Goal: Information Seeking & Learning: Find specific fact

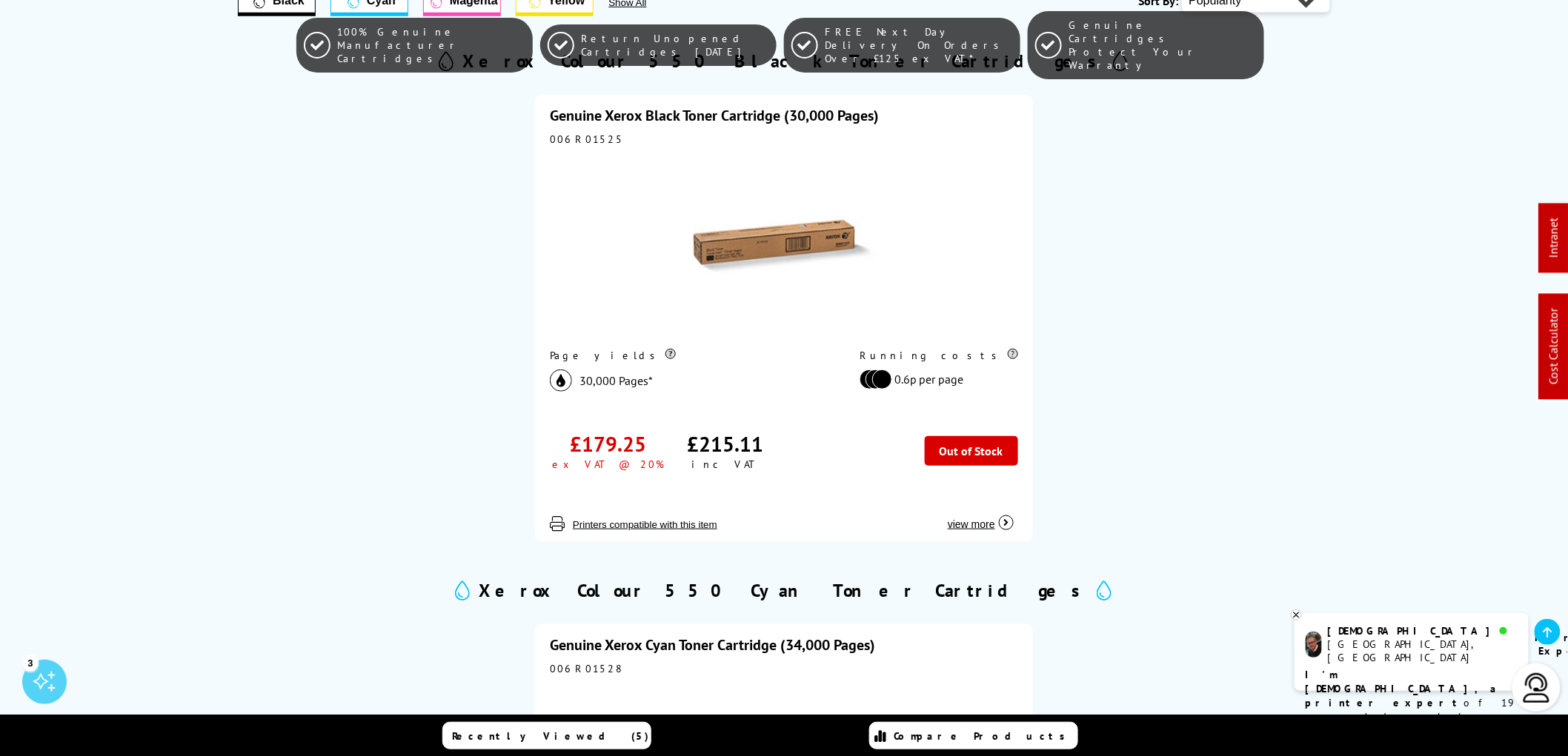
scroll to position [164, 0]
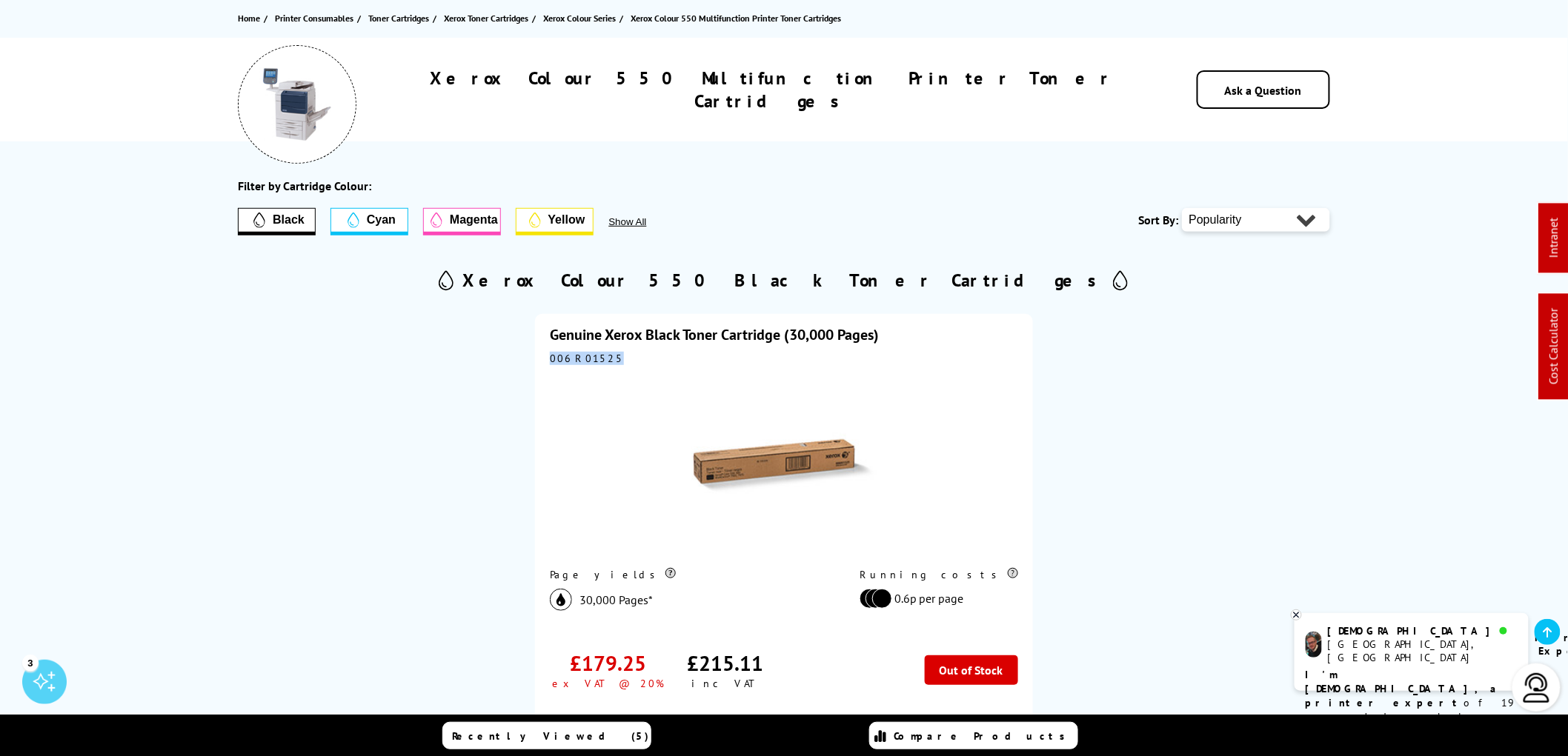
drag, startPoint x: 602, startPoint y: 356, endPoint x: 547, endPoint y: 358, distance: 55.0
click at [547, 358] on div "Genuine Xerox Black Toner Cartridge (30,000 Pages) 006R01525 Page yields 30,000…" at bounding box center [783, 537] width 498 height 448
copy div "006R01525"
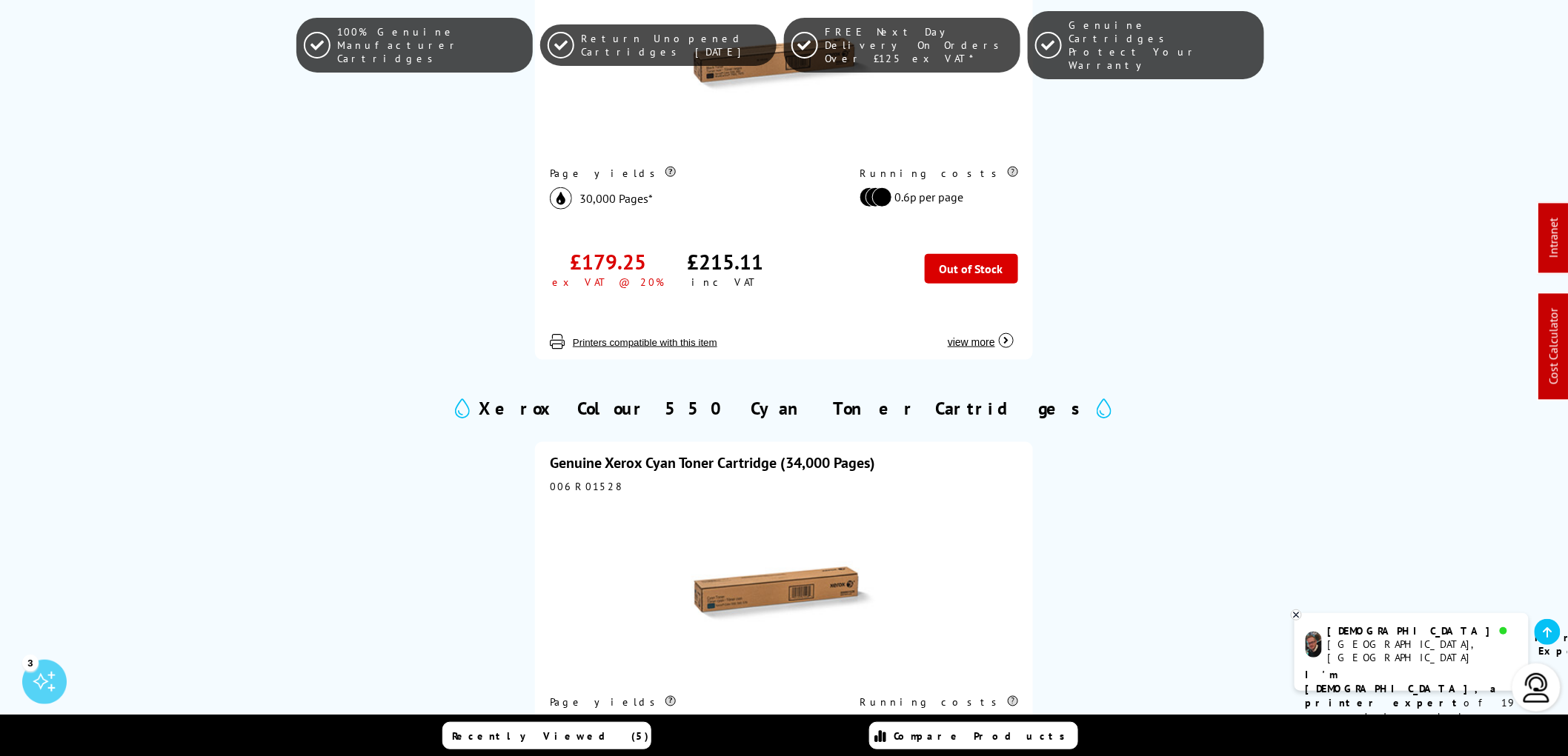
scroll to position [575, 0]
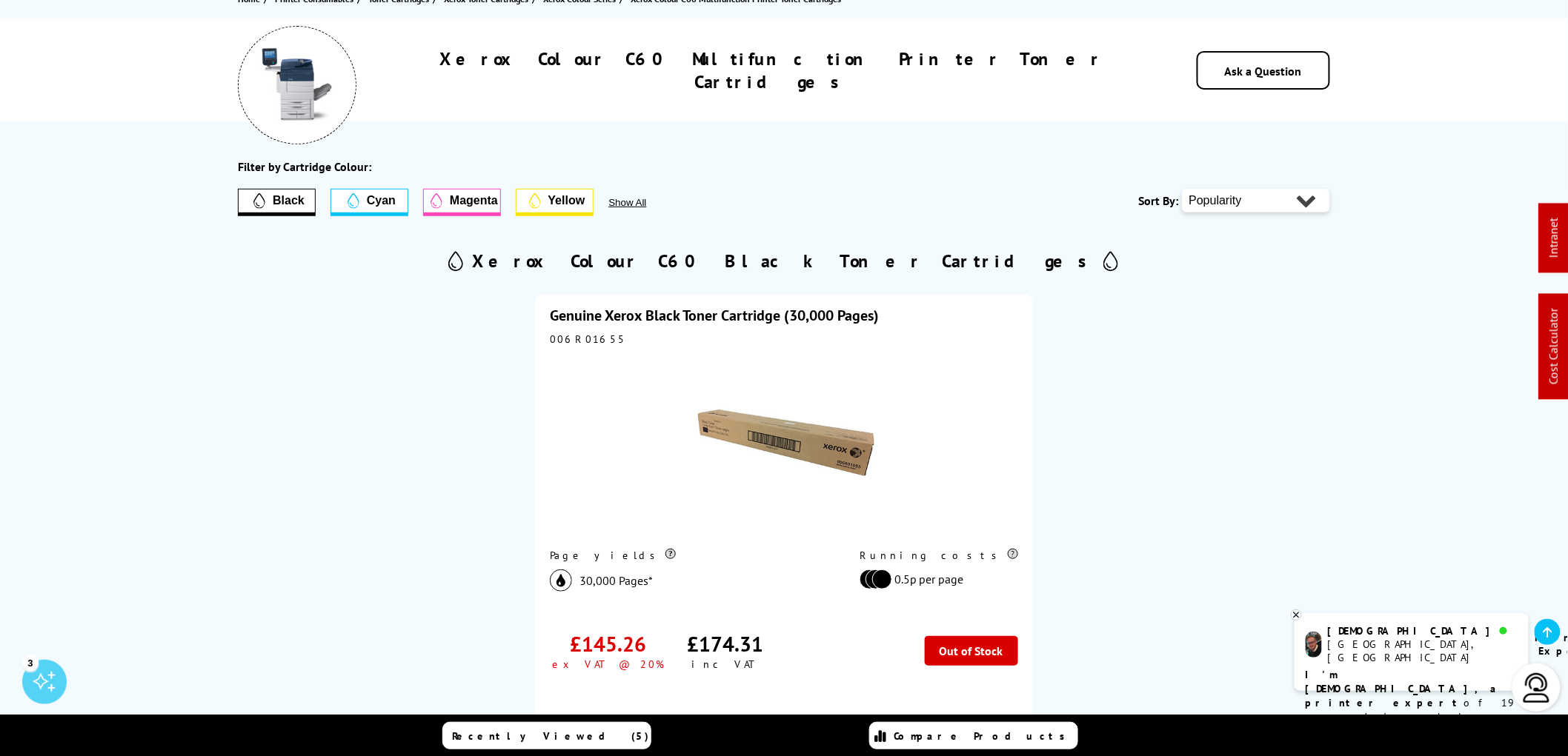
scroll to position [164, 0]
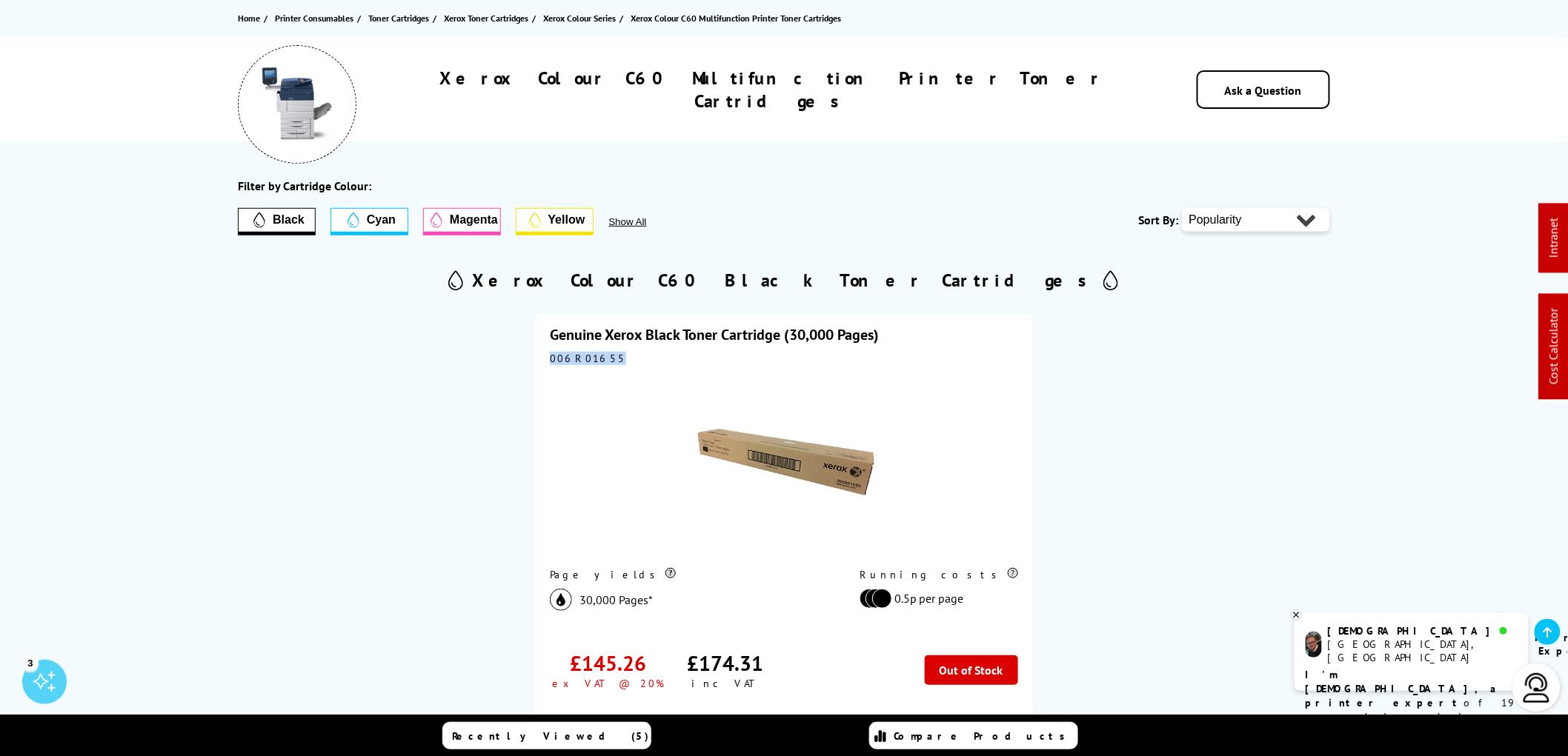
drag, startPoint x: 605, startPoint y: 354, endPoint x: 542, endPoint y: 364, distance: 63.8
click at [542, 364] on div "Genuine Xerox Black Toner Cartridge (30,000 Pages) 006R01655 Page yields 30,000…" at bounding box center [783, 537] width 498 height 448
copy div "006R01655"
click at [590, 362] on div "006R01655" at bounding box center [783, 358] width 468 height 13
drag, startPoint x: 604, startPoint y: 354, endPoint x: 546, endPoint y: 362, distance: 58.5
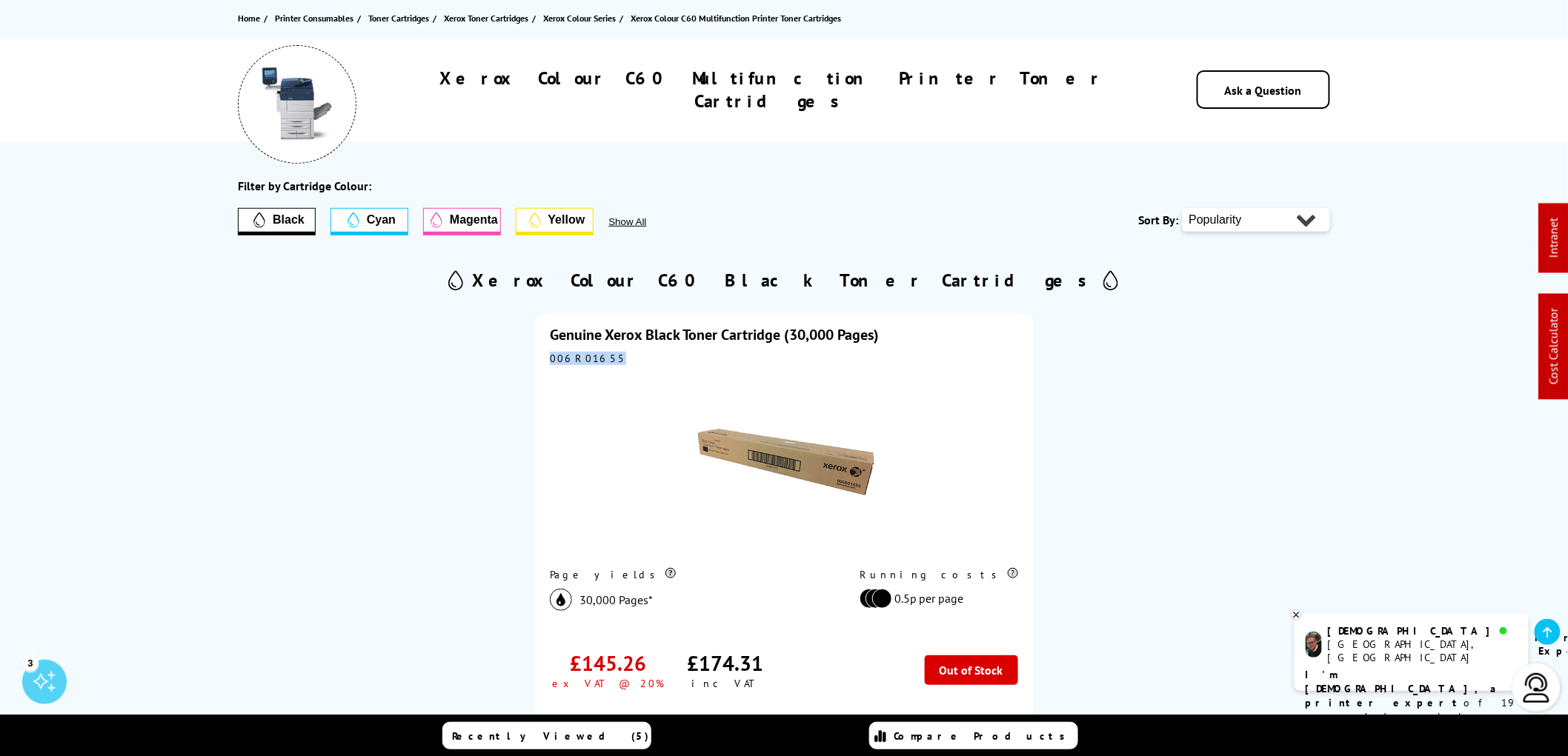
click at [546, 362] on div "Genuine Xerox Black Toner Cartridge (30,000 Pages) 006R01655 Page yields 30,000…" at bounding box center [783, 537] width 498 height 448
copy div "006R01655"
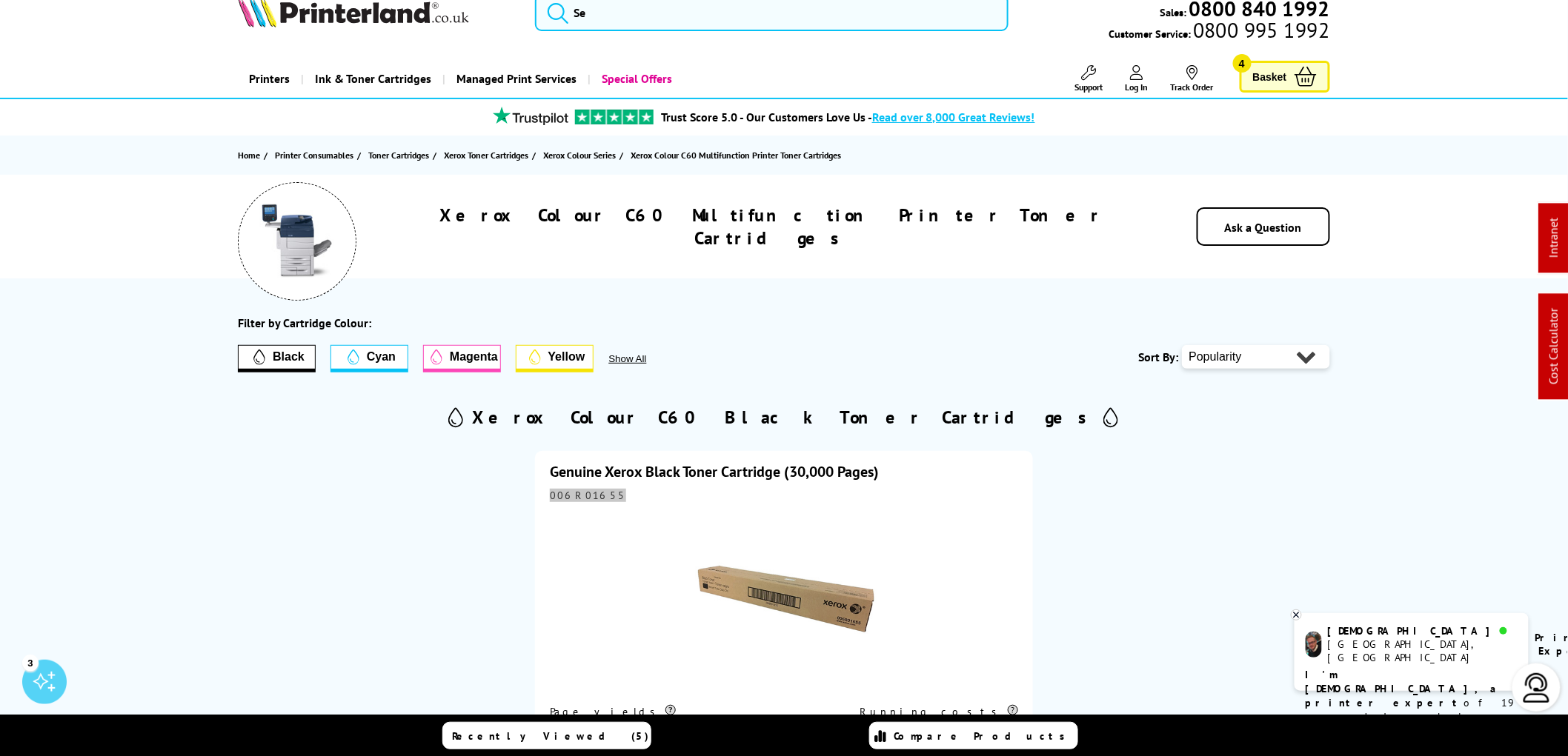
scroll to position [0, 0]
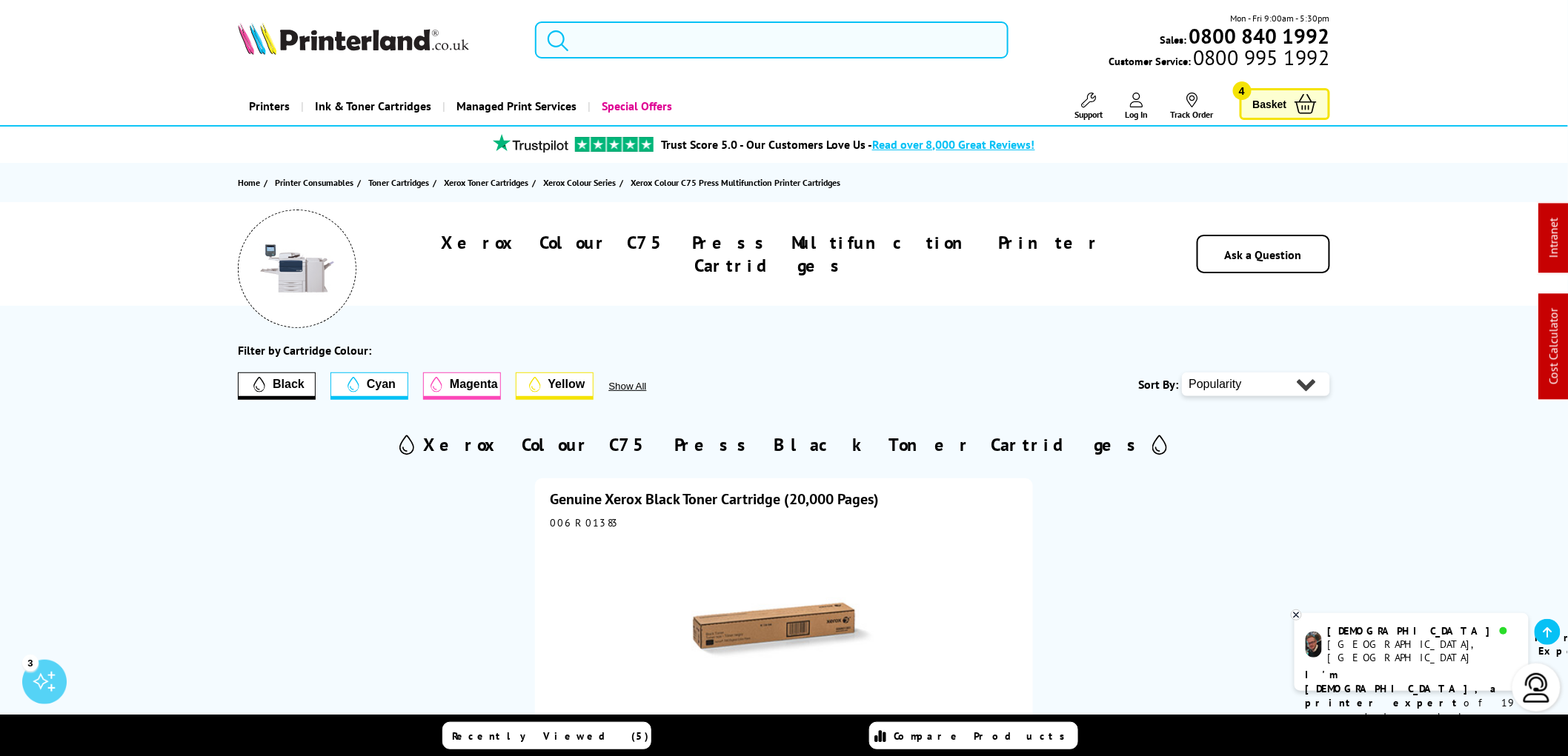
scroll to position [246, 0]
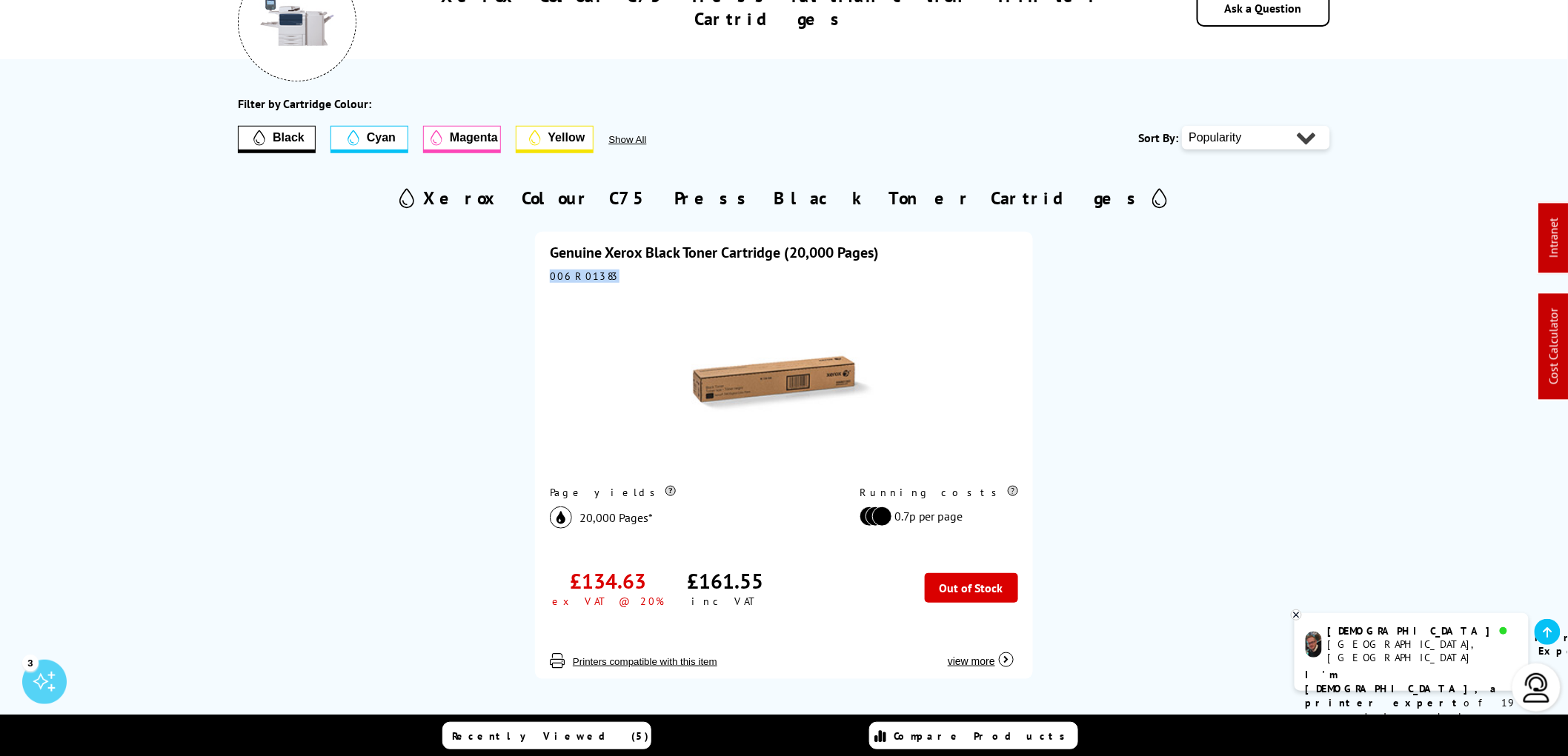
drag, startPoint x: 606, startPoint y: 282, endPoint x: 529, endPoint y: 277, distance: 77.2
click at [529, 277] on div "Genuine Xerox Black Toner Cartridge (20,000 Pages) 006R01383 Page yields 20,000…" at bounding box center [783, 450] width 535 height 474
copy div "006R01383"
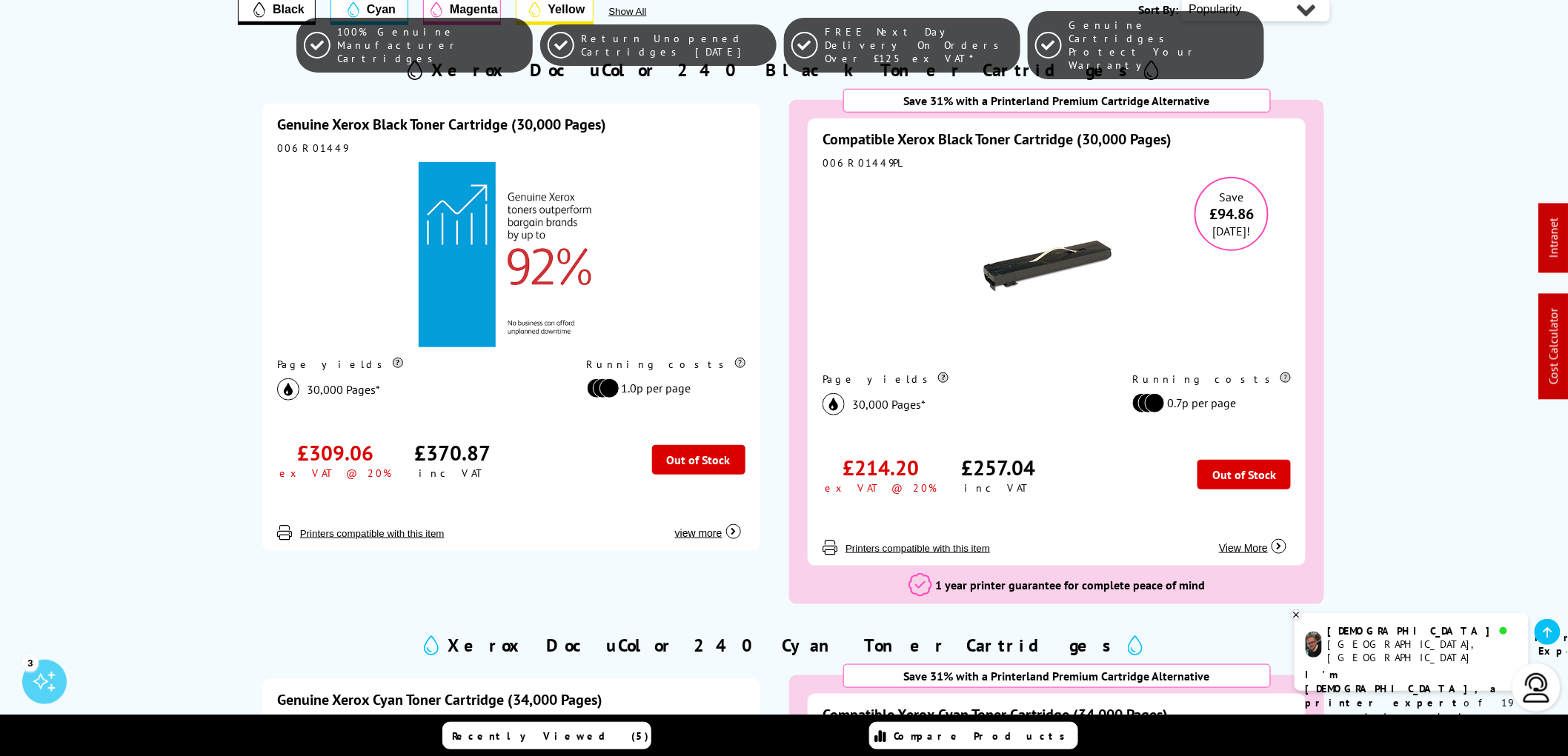
scroll to position [329, 0]
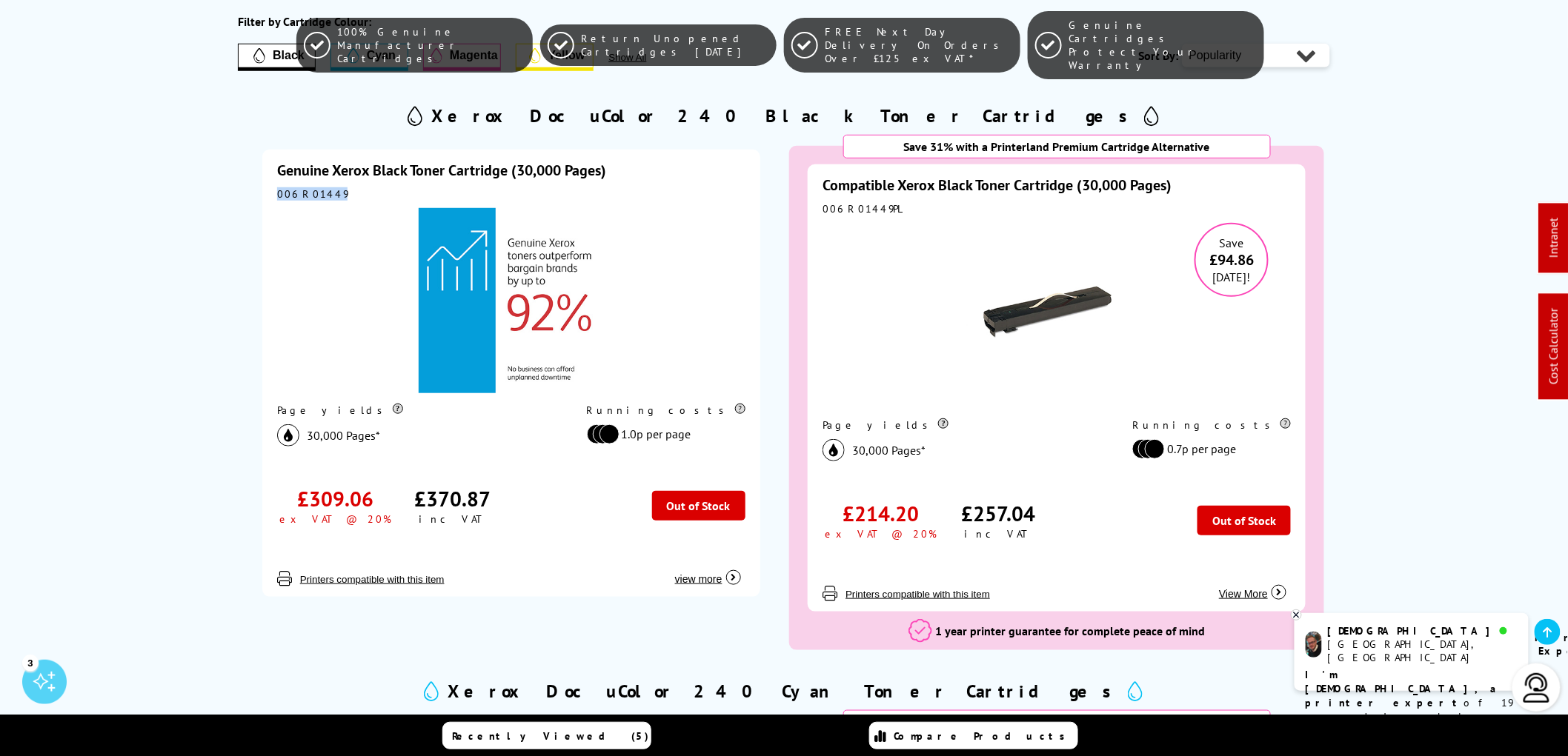
drag, startPoint x: 339, startPoint y: 194, endPoint x: 271, endPoint y: 194, distance: 68.0
click at [271, 194] on div "Genuine Xerox Black Toner Cartridge (30,000 Pages) 006R01449 Page yields 30,000…" at bounding box center [511, 373] width 498 height 448
copy div "006R01449"
drag, startPoint x: 885, startPoint y: 203, endPoint x: 814, endPoint y: 208, distance: 71.2
click at [814, 208] on div "Compatible Xerox Black Toner Cartridge (30,000 Pages) 006R01449PL Save £94.86 […" at bounding box center [1056, 388] width 498 height 448
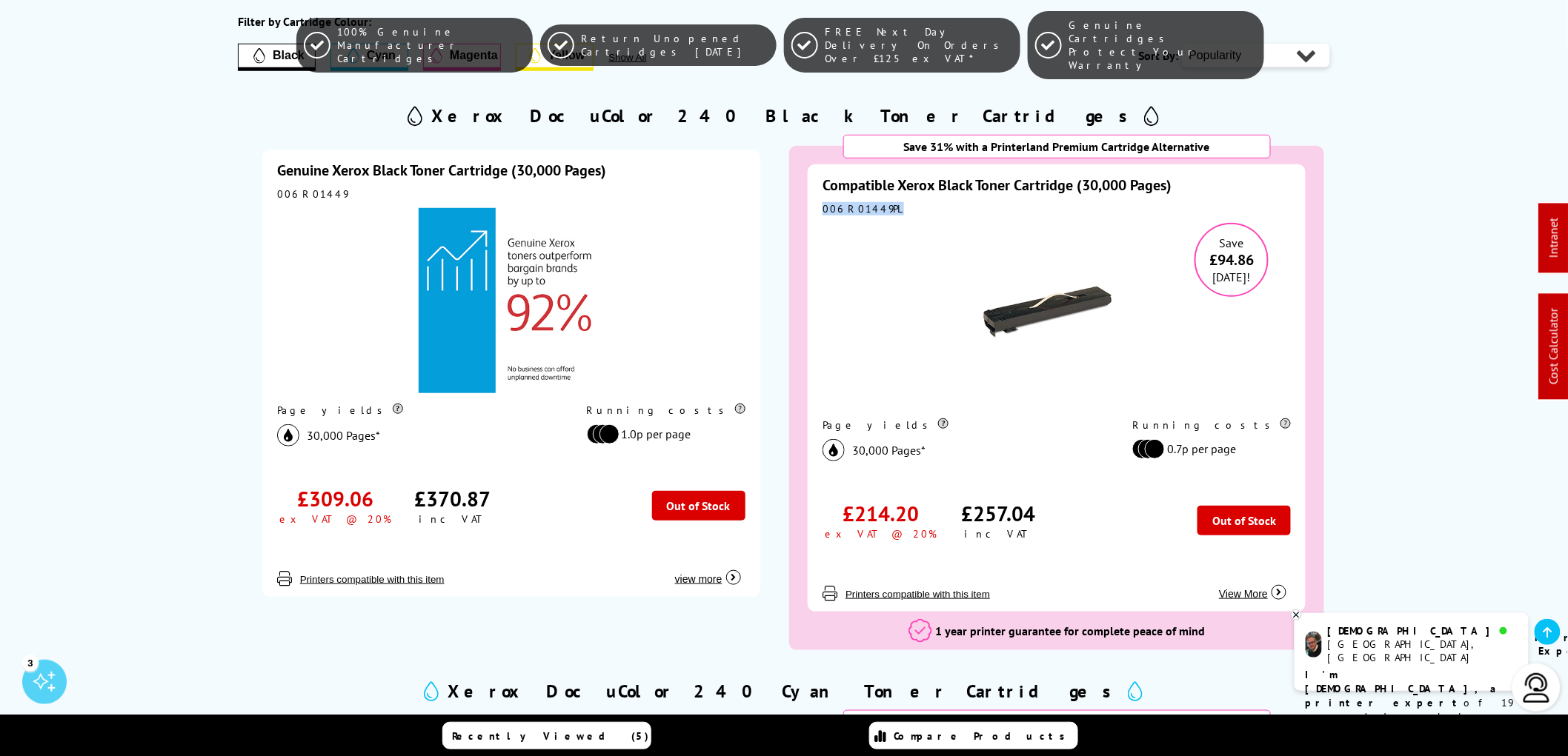
copy div "006R01449PL"
click at [1295, 613] on icon at bounding box center [1297, 616] width 6 height 6
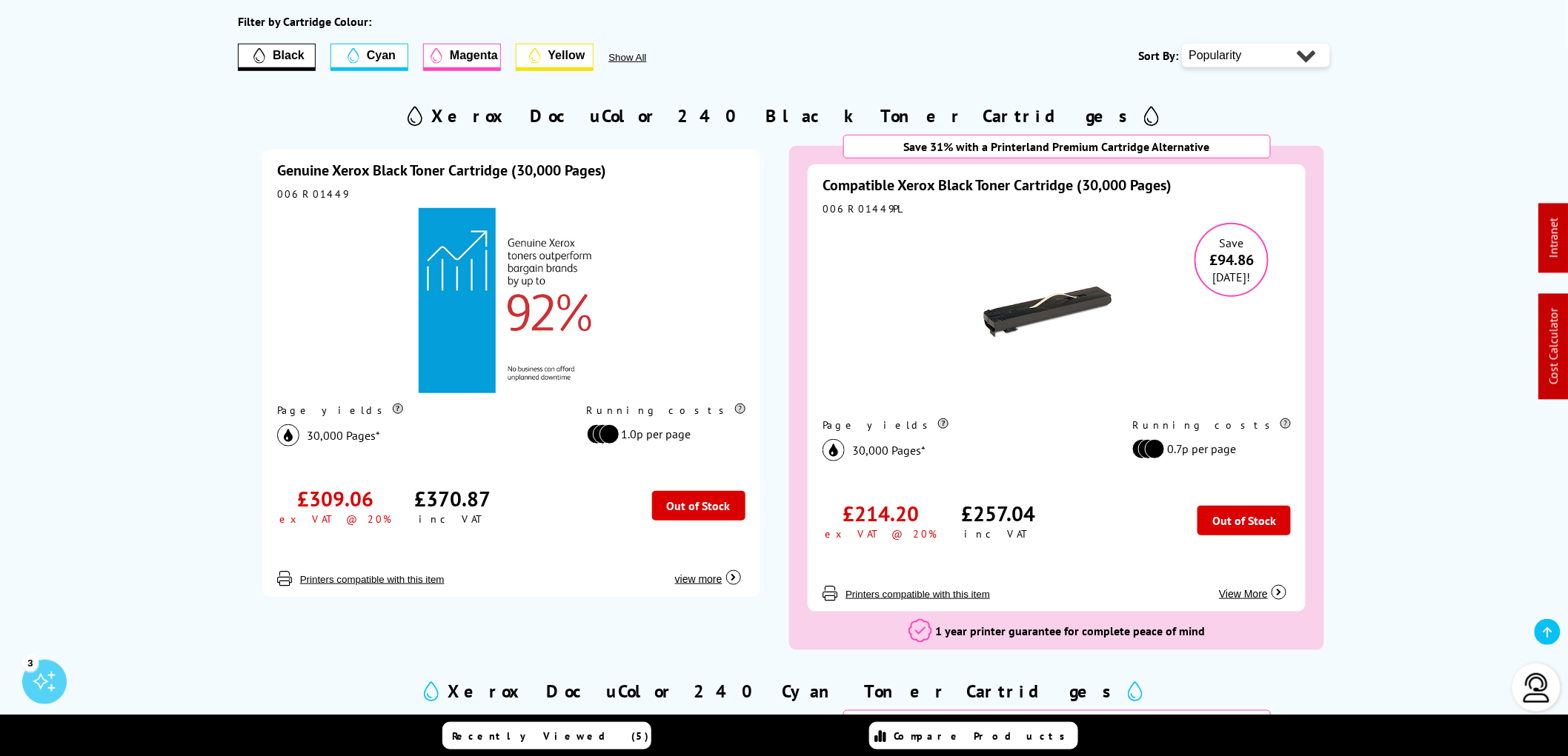
scroll to position [0, 0]
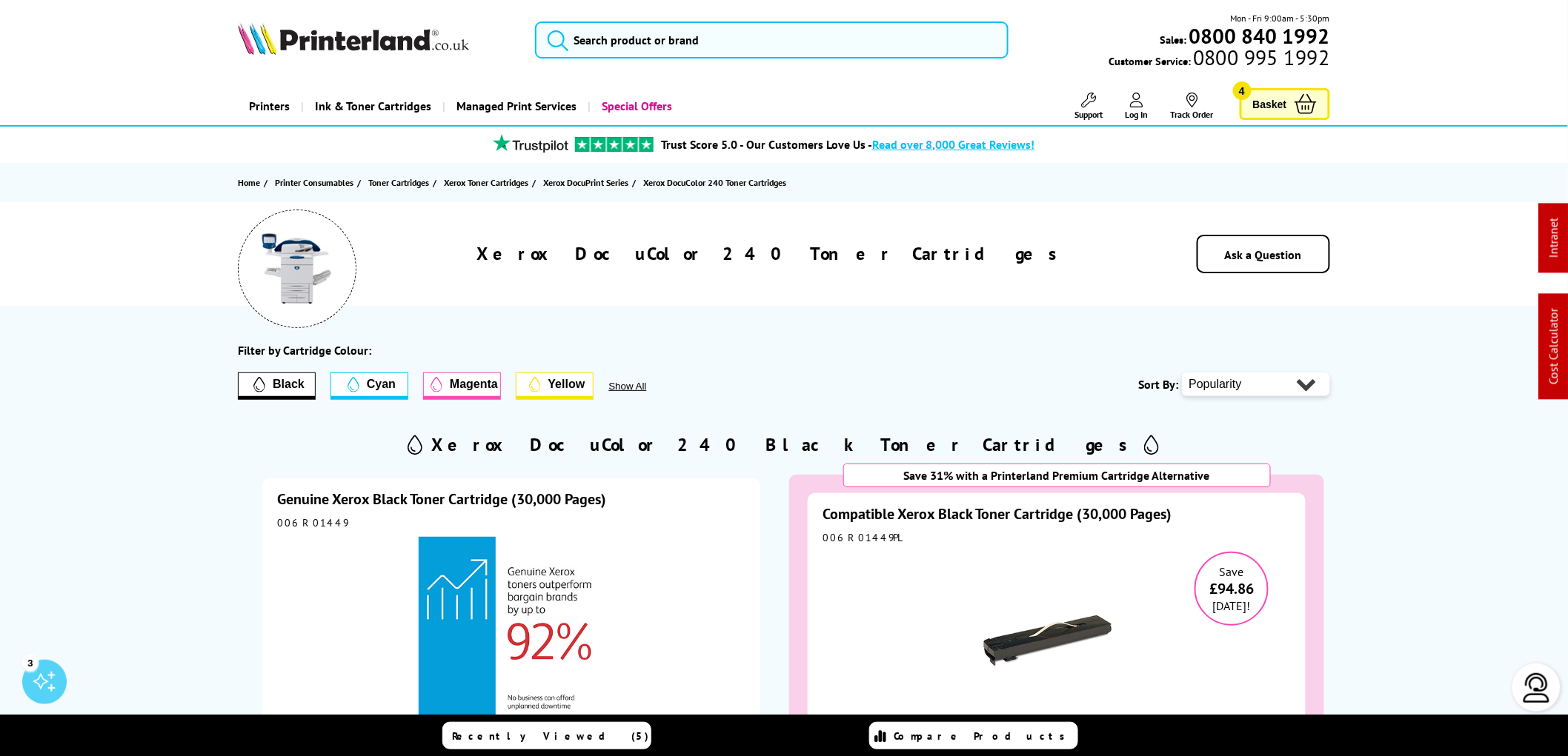
click at [320, 32] on img at bounding box center [354, 38] width 231 height 32
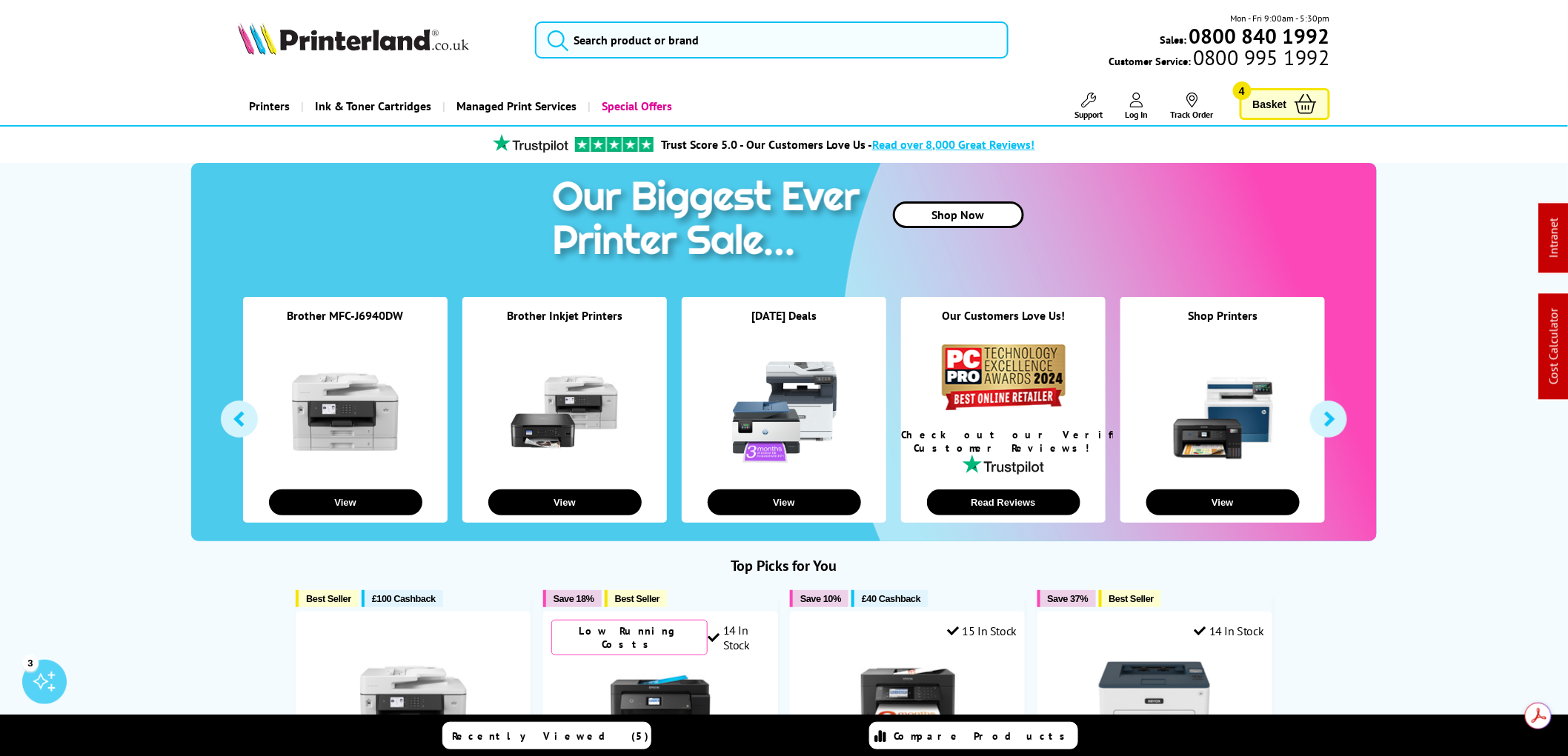
click at [1332, 426] on button "button" at bounding box center [1329, 419] width 37 height 37
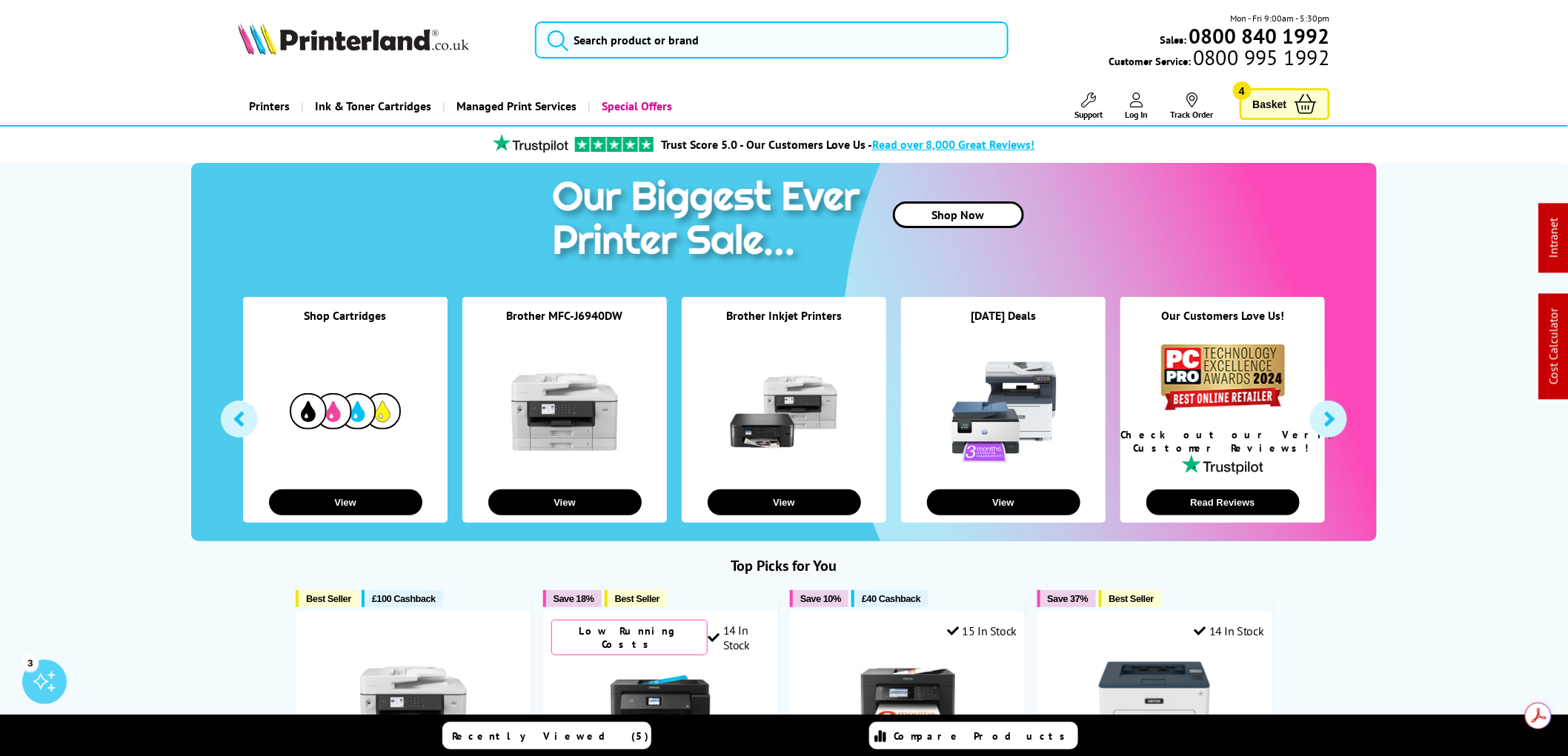
click at [233, 421] on button "button" at bounding box center [239, 419] width 37 height 37
